Goal: Task Accomplishment & Management: Use online tool/utility

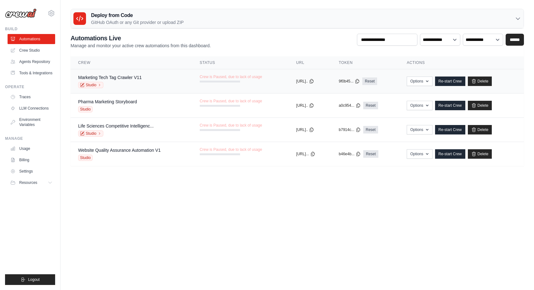
click at [207, 86] on td "Crew is Paused, due to lack of usage" at bounding box center [240, 78] width 96 height 18
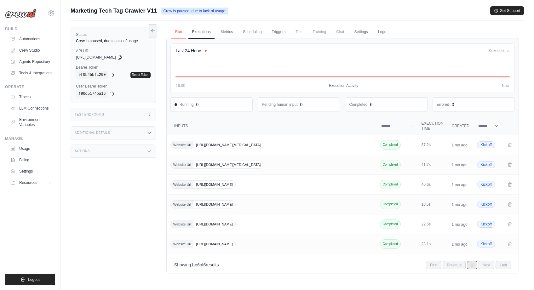
click at [180, 31] on link "Run" at bounding box center [178, 32] width 14 height 13
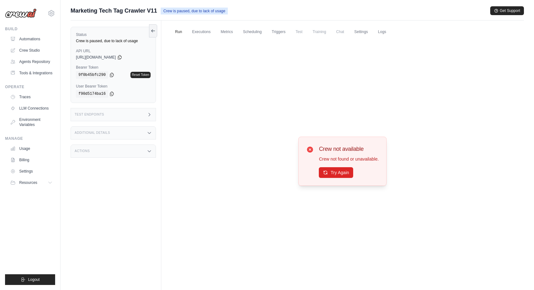
click at [181, 12] on span "Crew is paused, due to lack of usage" at bounding box center [194, 11] width 67 height 7
click at [379, 38] on div "Crew not available Crew not found or unavailable. Try Again" at bounding box center [342, 161] width 352 height 247
click at [379, 30] on link "Logs" at bounding box center [382, 32] width 16 height 13
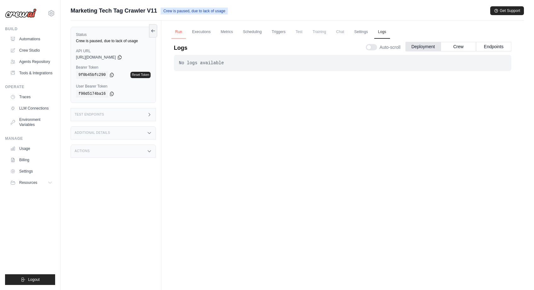
click at [179, 31] on link "Run" at bounding box center [178, 32] width 14 height 13
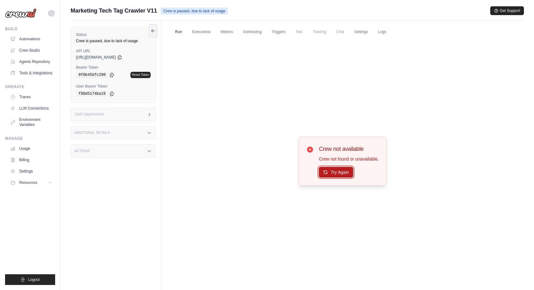
click at [347, 170] on button "Try Again" at bounding box center [336, 172] width 34 height 11
click at [142, 12] on span "Marketing Tech Tag Crawler V11" at bounding box center [114, 10] width 86 height 9
click at [31, 13] on img at bounding box center [20, 13] width 31 height 9
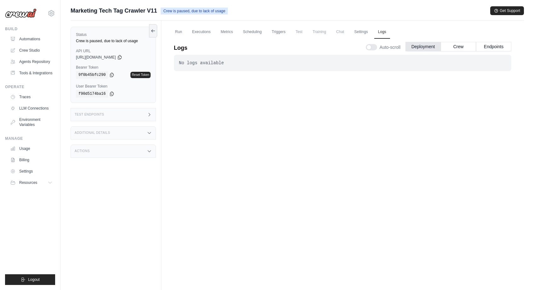
scroll to position [27, 0]
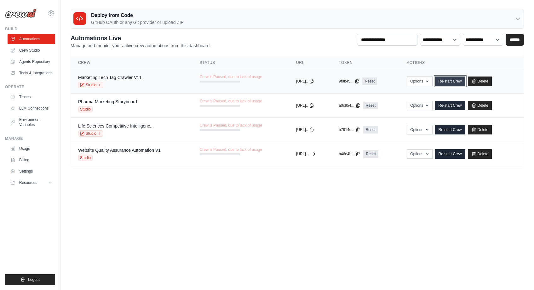
click at [457, 78] on link "Re-start Crew" at bounding box center [450, 81] width 30 height 9
